Goal: Find specific page/section: Find specific page/section

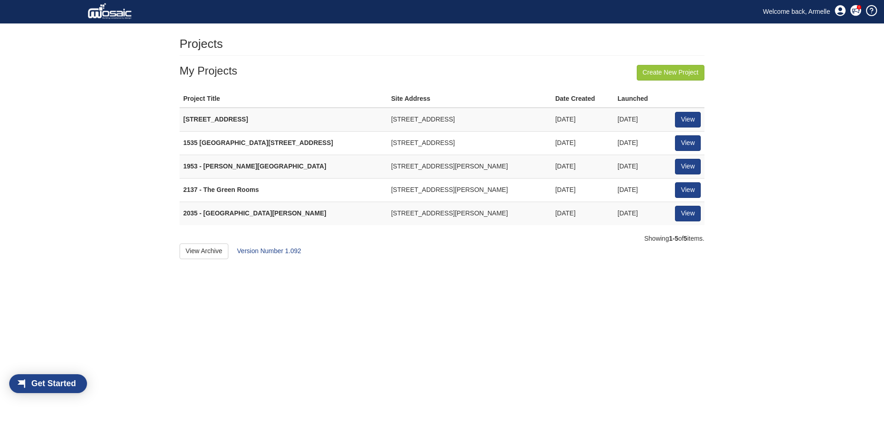
scroll to position [12, 53]
click at [695, 221] on link "View" at bounding box center [688, 214] width 26 height 16
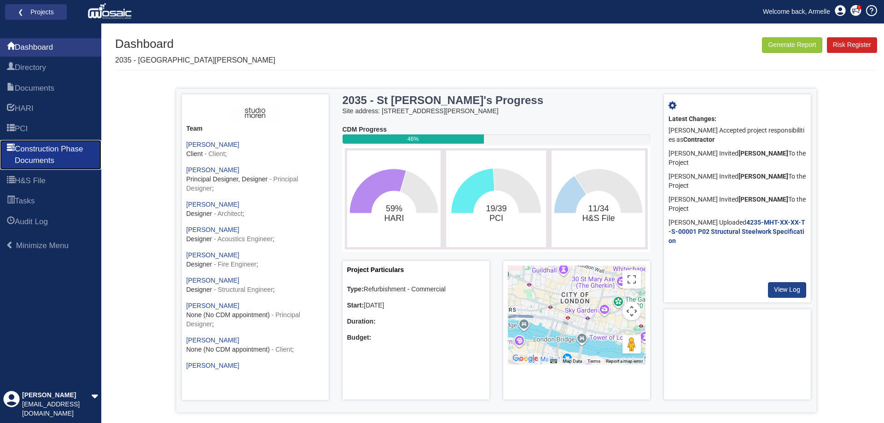
click at [46, 159] on span "Construction Phase Documents" at bounding box center [55, 155] width 80 height 23
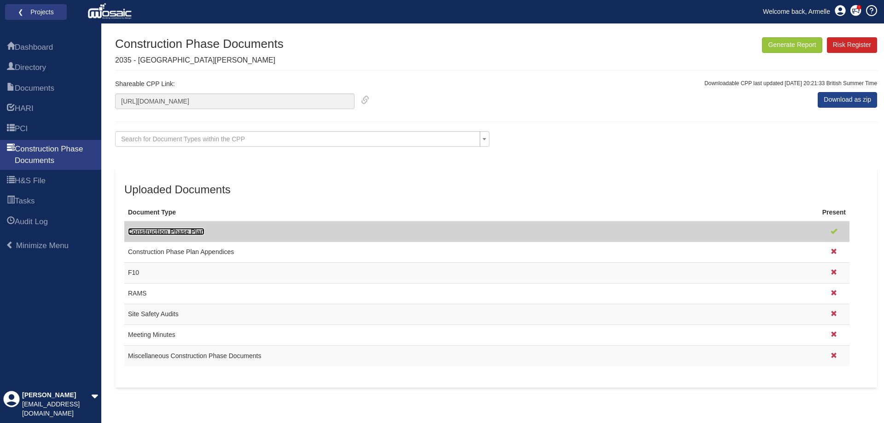
click at [171, 230] on link "Construction Phase Plan" at bounding box center [166, 231] width 76 height 7
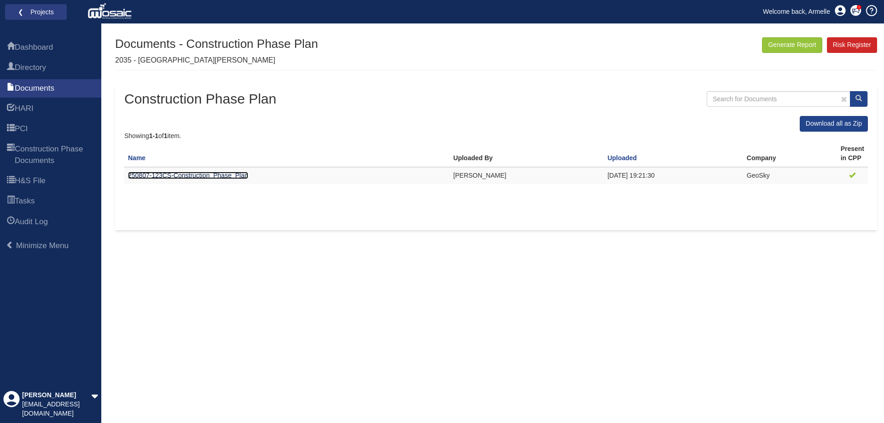
click at [190, 178] on link "250807-123CS-Construction_Phase_Plan" at bounding box center [188, 175] width 120 height 7
click at [35, 46] on span "Dashboard" at bounding box center [34, 47] width 38 height 11
